Goal: Transaction & Acquisition: Purchase product/service

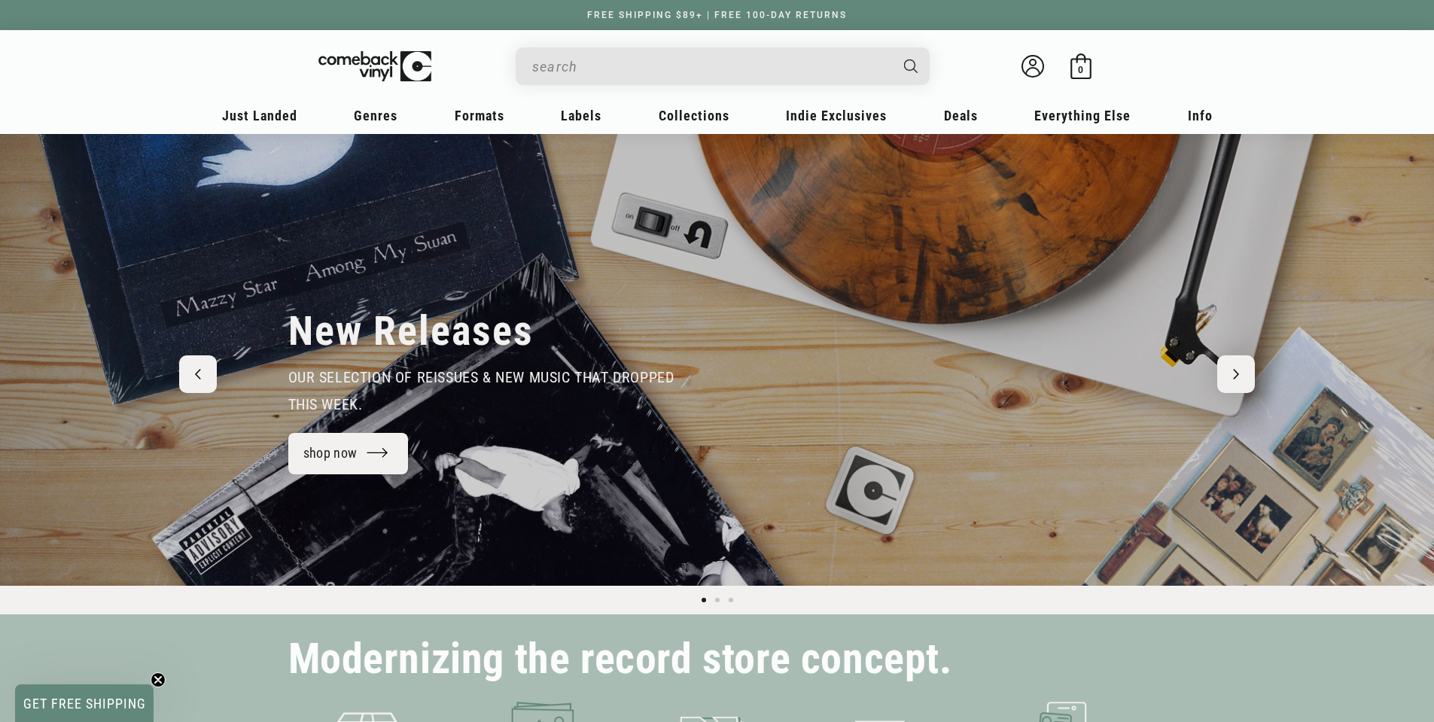
click at [661, 61] on input "When autocomplete results are available use up and down arrows to review and en…" at bounding box center [710, 66] width 357 height 31
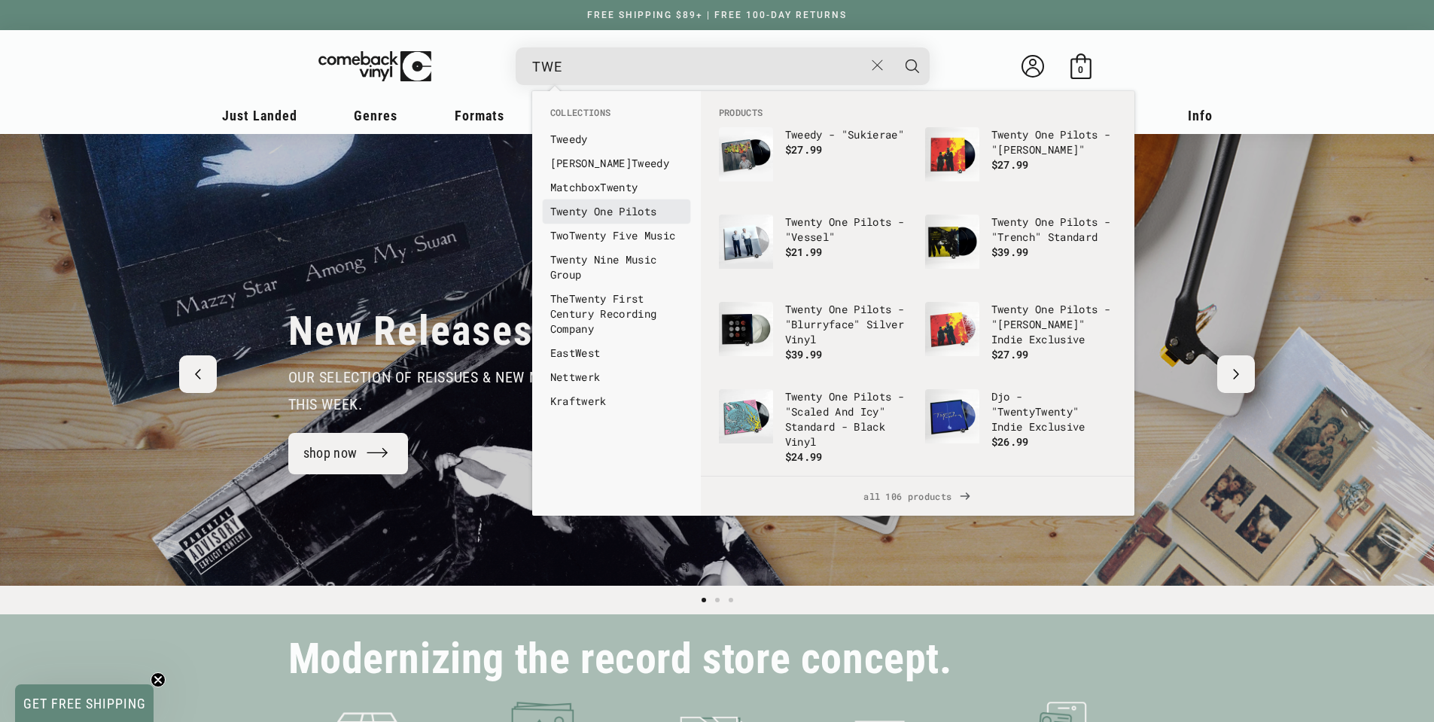
type input "TWE"
click at [632, 216] on link "Twe nty One Pilots" at bounding box center [616, 211] width 133 height 15
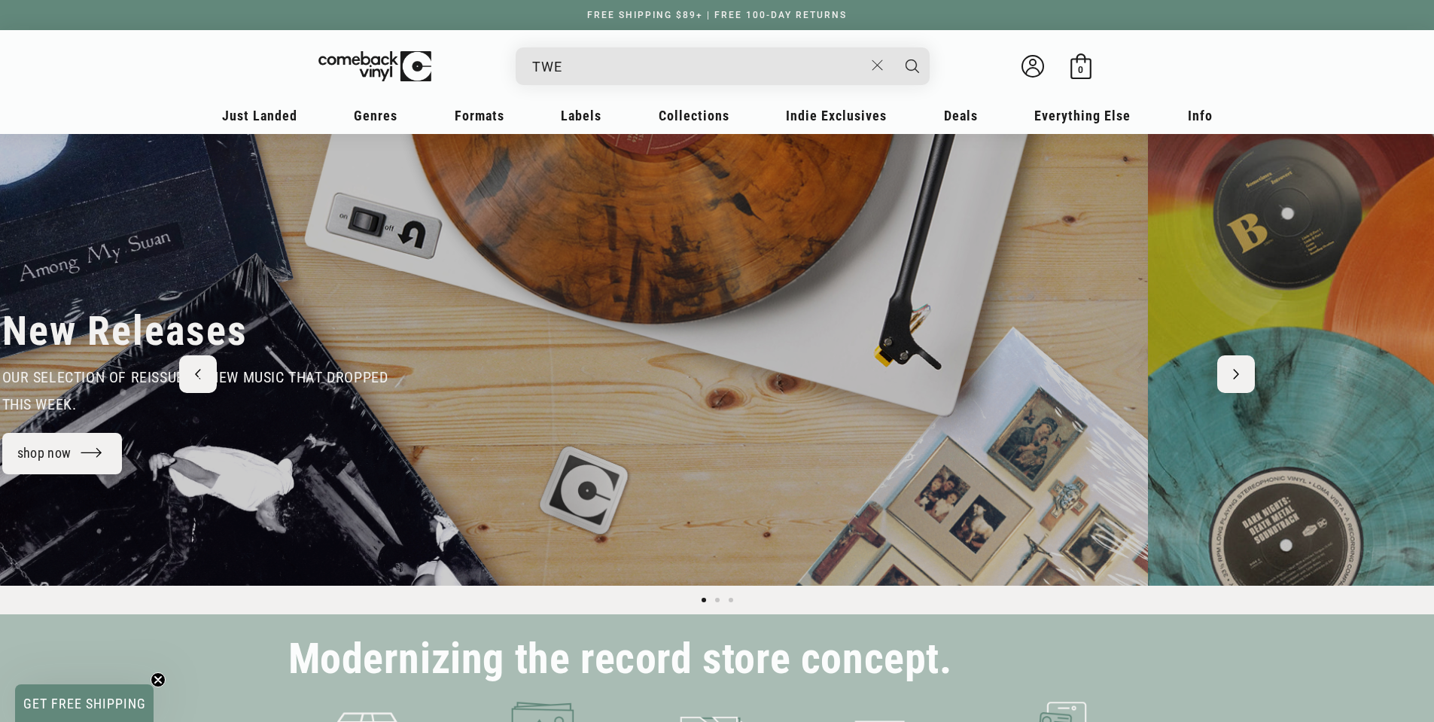
scroll to position [0, 658]
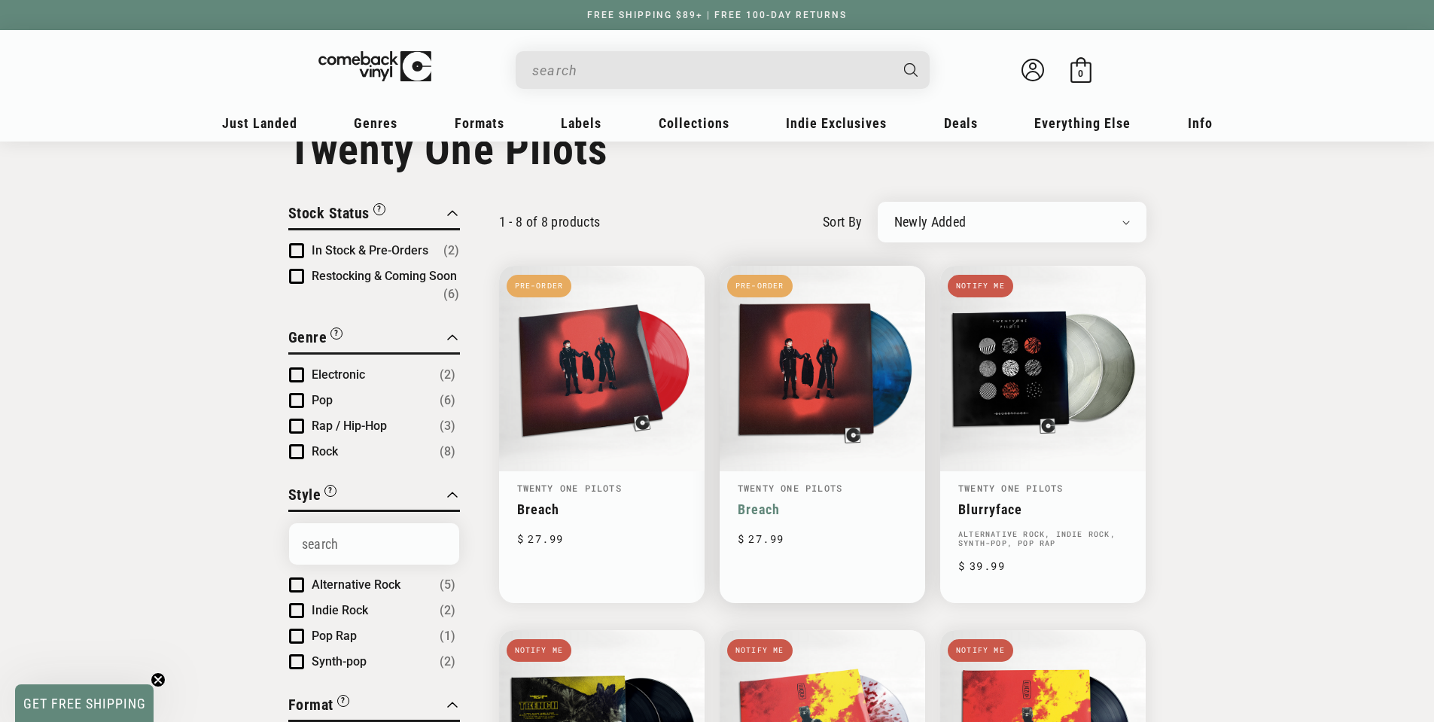
scroll to position [75, 0]
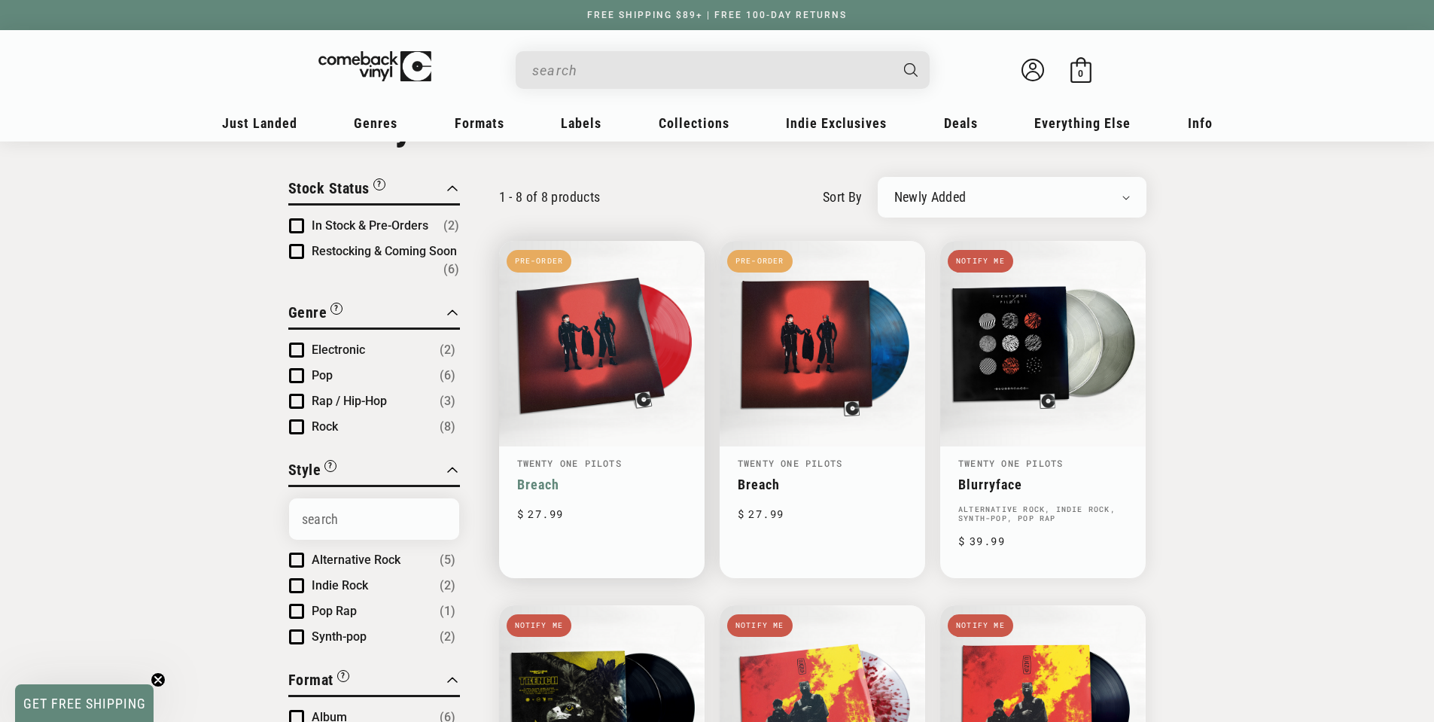
click at [623, 477] on link "Breach" at bounding box center [601, 485] width 169 height 16
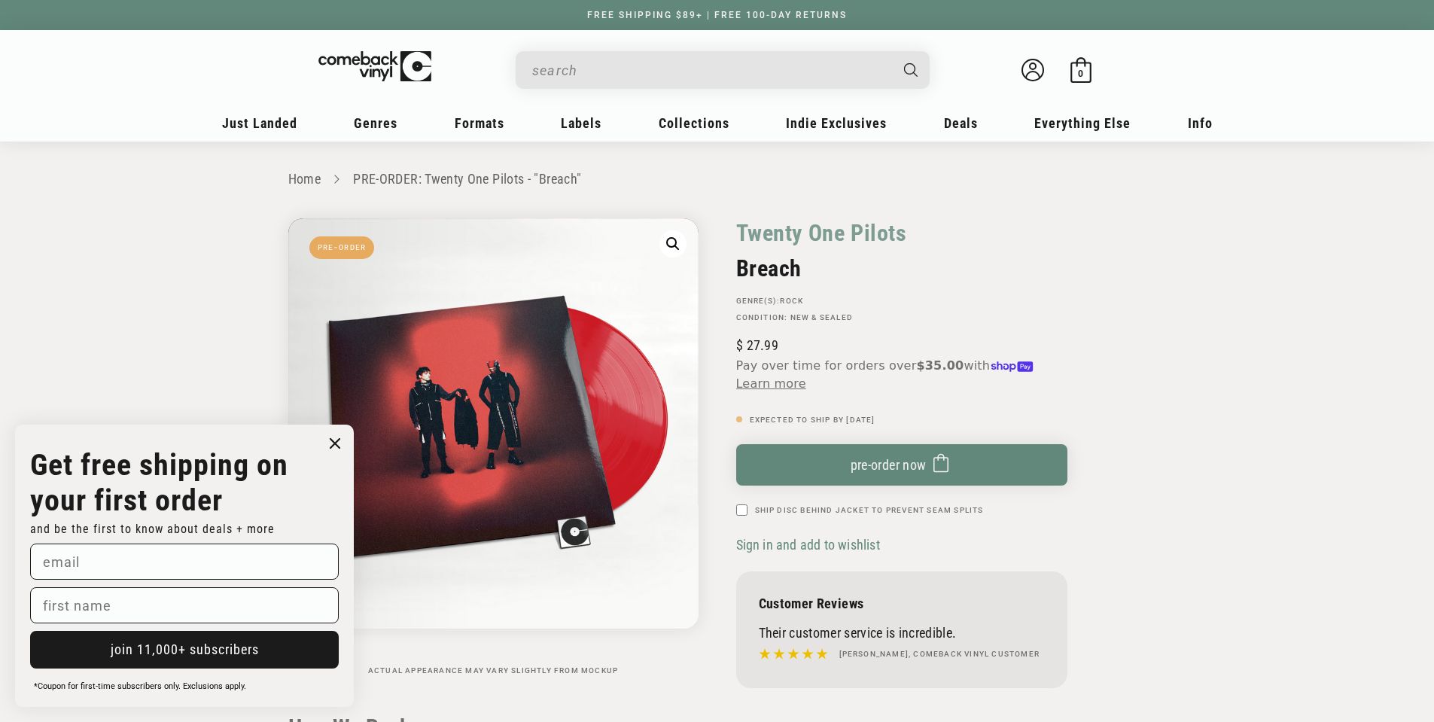
click at [337, 425] on form "Get free shipping on your first order and be the first to know about deals + mo…" at bounding box center [184, 566] width 339 height 282
